Goal: Check status: Check status

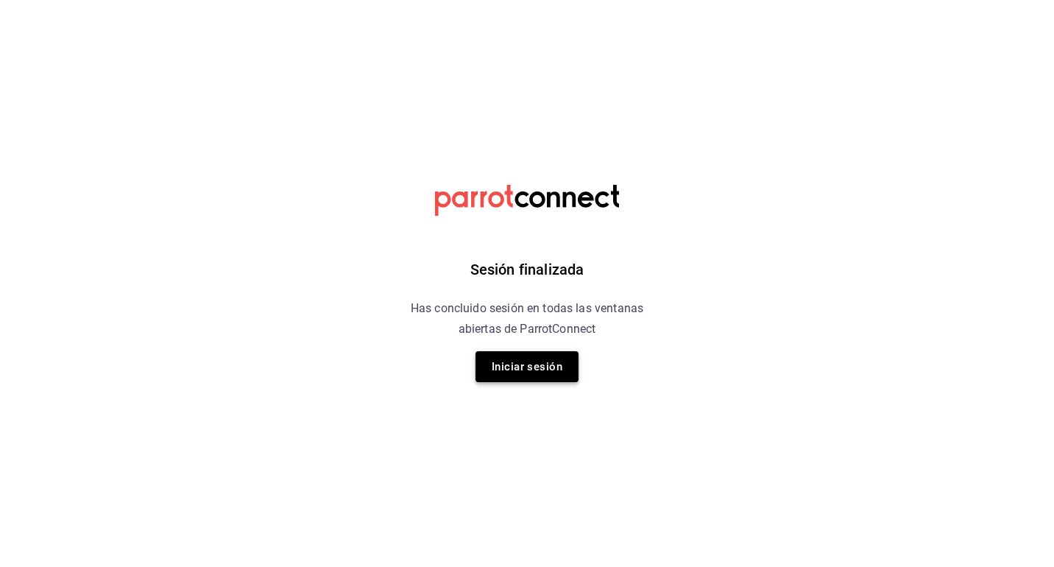
click at [560, 375] on button "Iniciar sesión" at bounding box center [526, 366] width 103 height 31
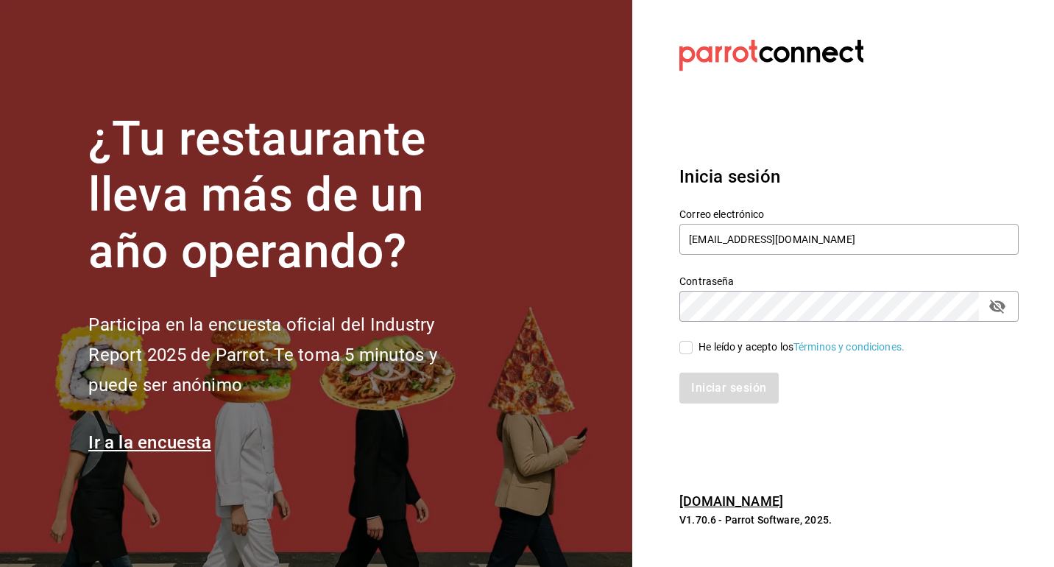
type input "lastrachef@gmail.com"
click at [691, 349] on input "He leído y acepto los Términos y condiciones." at bounding box center [685, 347] width 13 height 13
checkbox input "true"
click at [704, 384] on button "Iniciar sesión" at bounding box center [729, 387] width 100 height 31
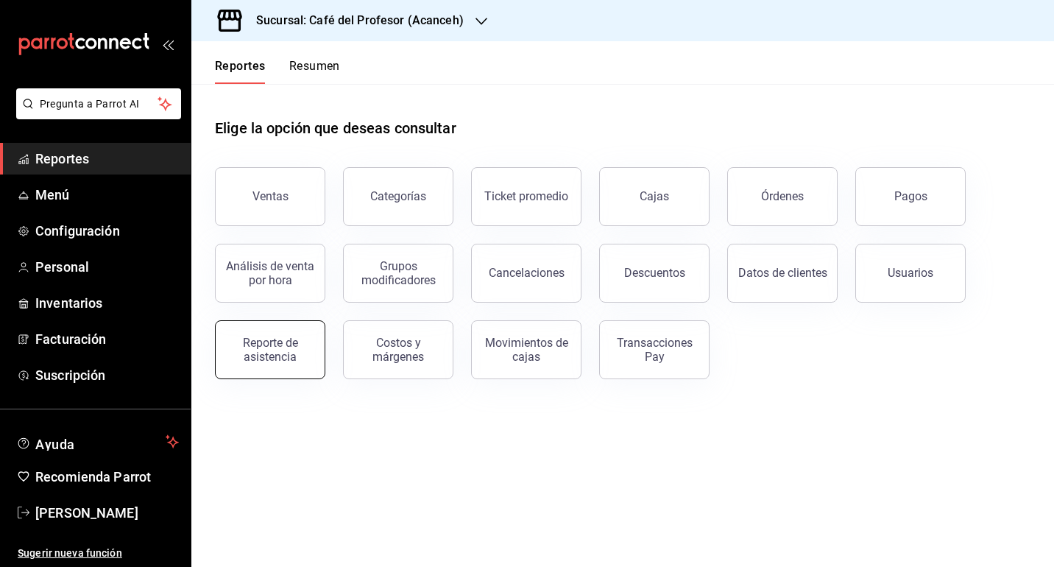
click at [302, 344] on div "Reporte de asistencia" at bounding box center [269, 350] width 91 height 28
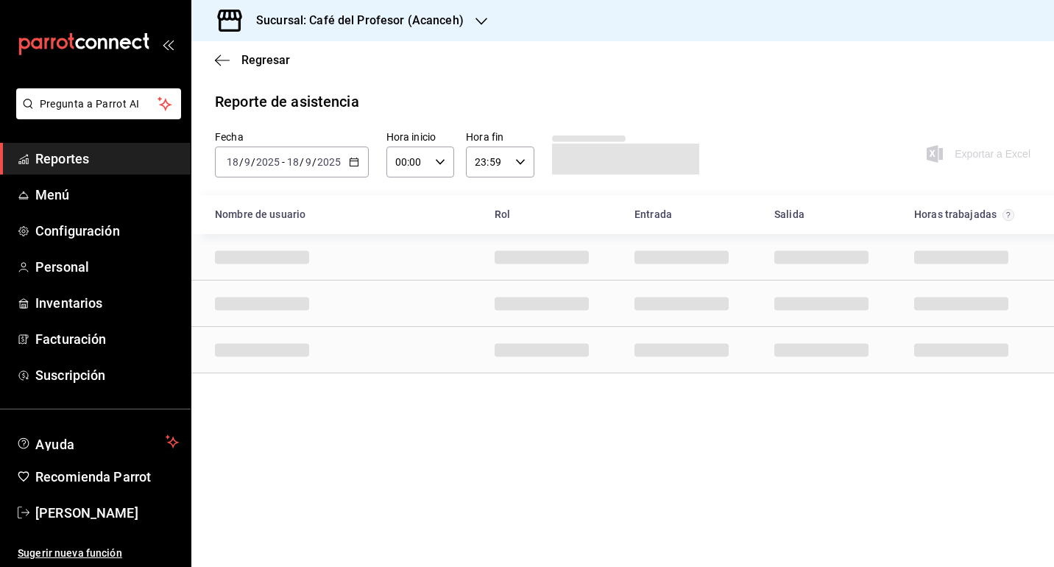
click at [347, 161] on div "[DATE] [DATE] - [DATE] [DATE]" at bounding box center [292, 161] width 154 height 31
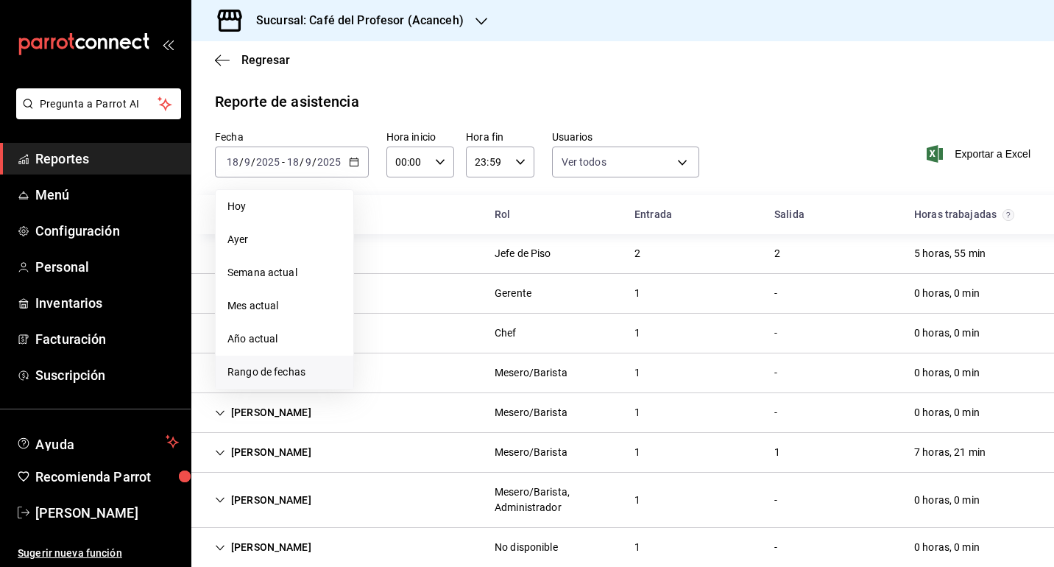
click at [288, 371] on span "Rango de fechas" at bounding box center [284, 371] width 114 height 15
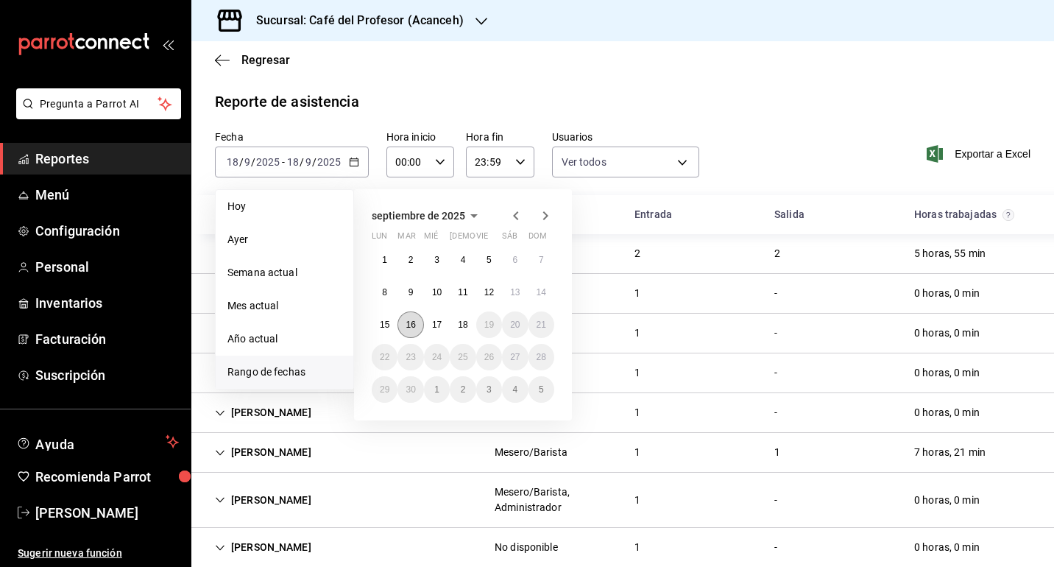
click at [414, 322] on abbr "16" at bounding box center [410, 324] width 10 height 10
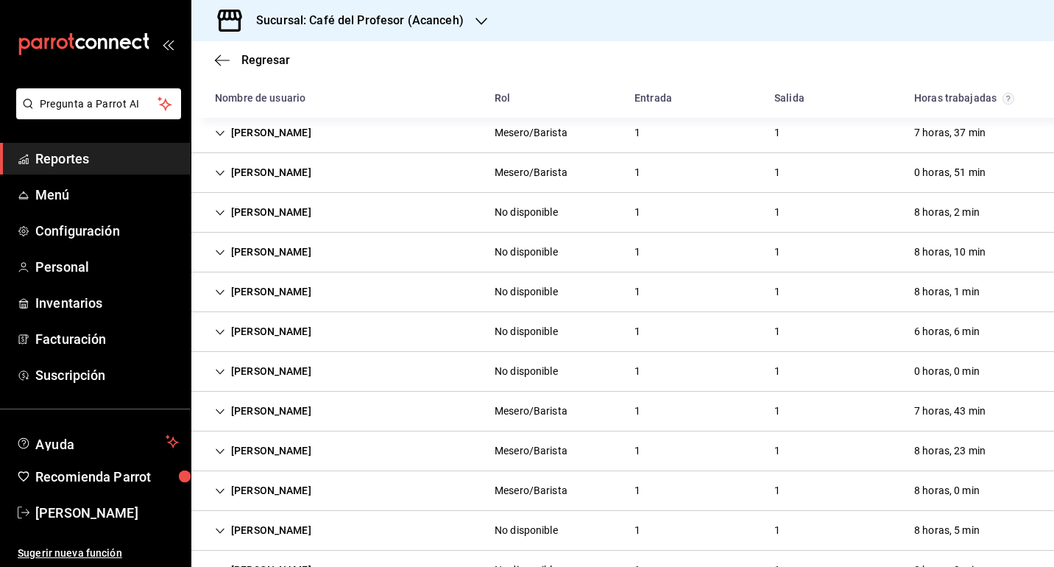
scroll to position [279, 0]
click at [222, 177] on icon "Cell" at bounding box center [220, 174] width 10 height 10
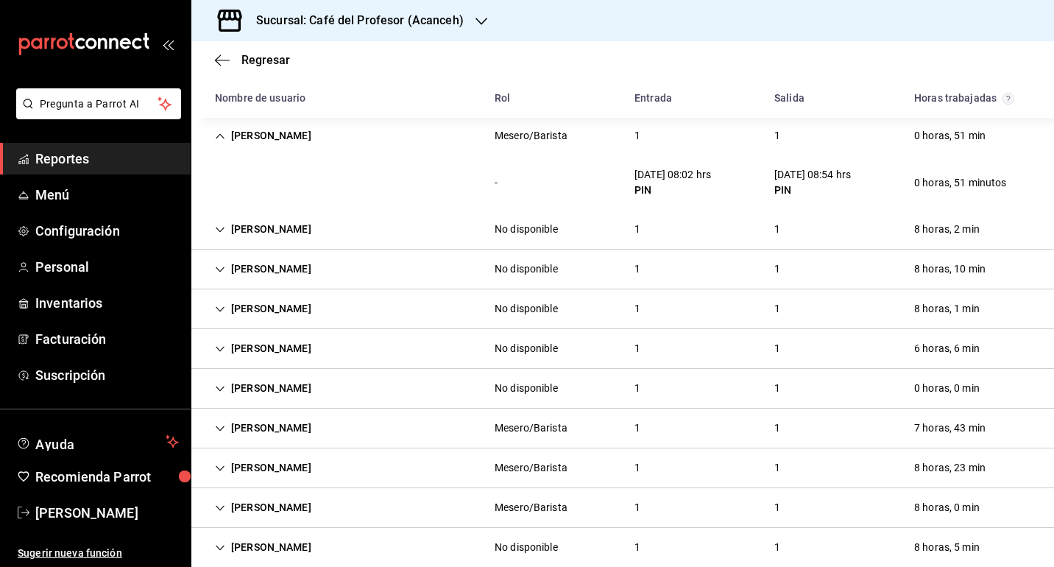
scroll to position [266, 0]
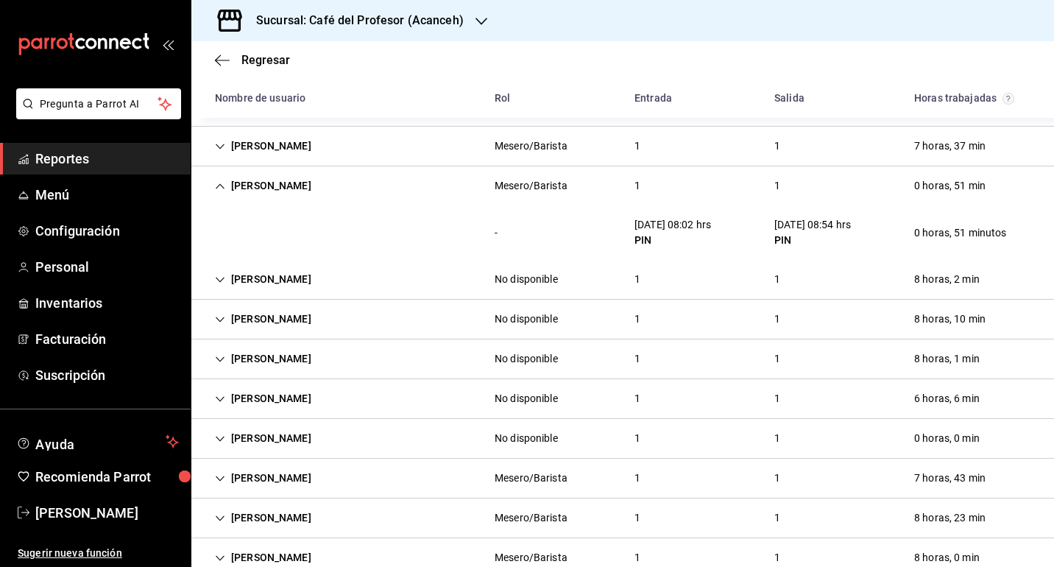
click at [224, 188] on icon "Cell" at bounding box center [220, 186] width 10 height 10
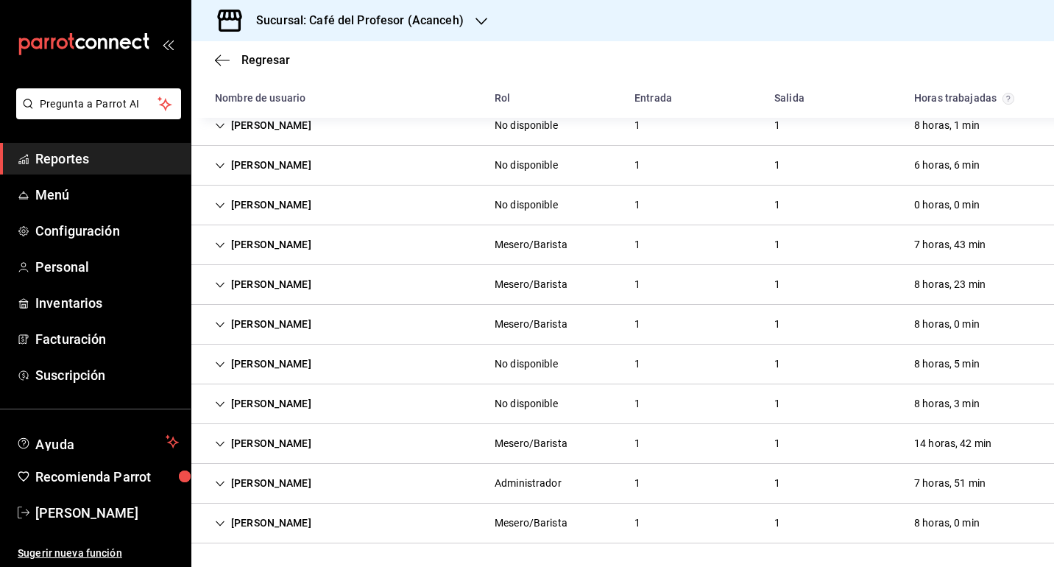
scroll to position [0, 0]
